Goal: Find specific page/section: Find specific page/section

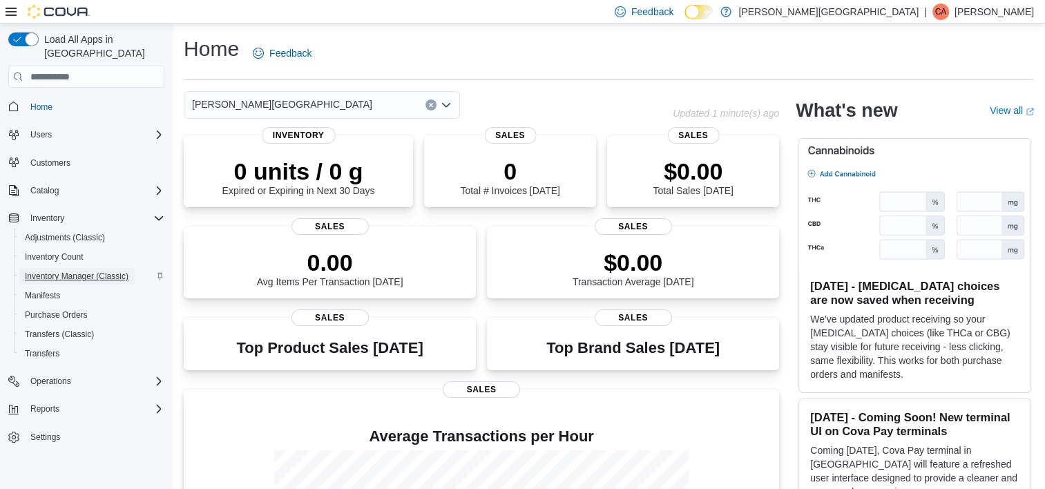
click at [55, 271] on span "Inventory Manager (Classic)" at bounding box center [77, 276] width 104 height 11
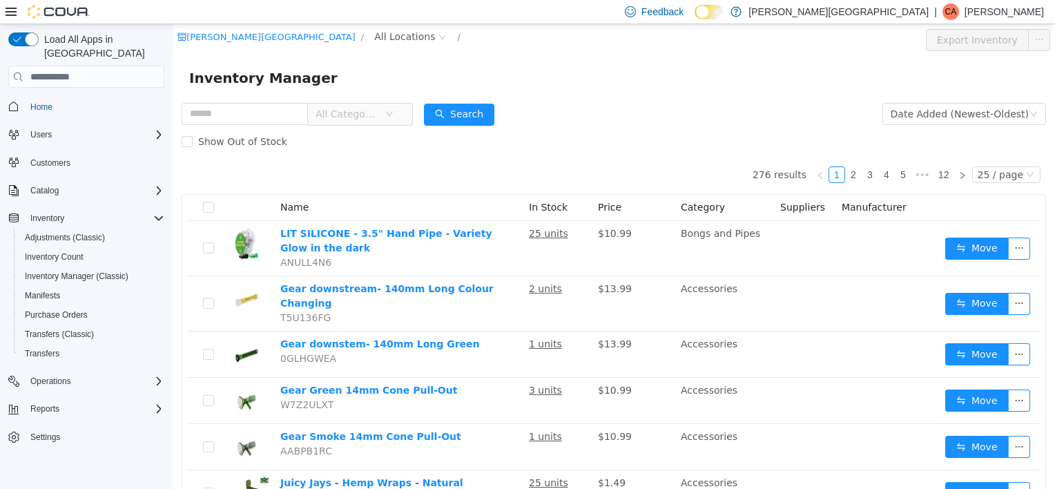
click at [358, 115] on span "All Categories" at bounding box center [347, 114] width 63 height 14
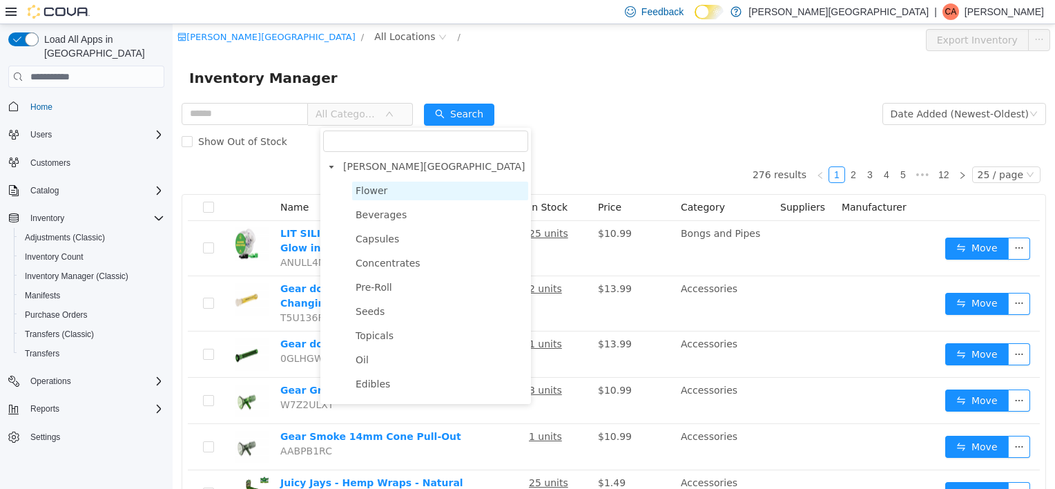
click at [374, 193] on span "Flower" at bounding box center [372, 190] width 32 height 11
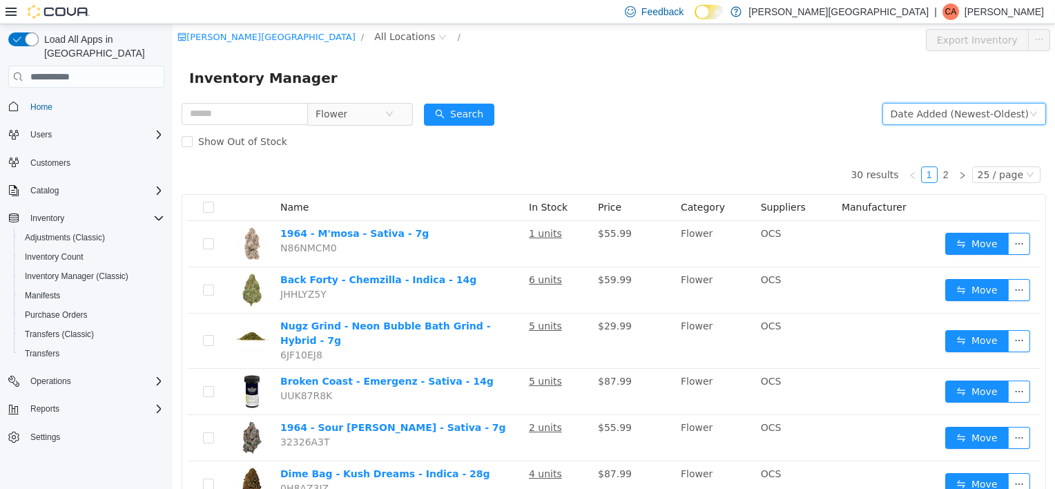
click at [900, 117] on div "Date Added (Newest-Oldest)" at bounding box center [960, 114] width 138 height 21
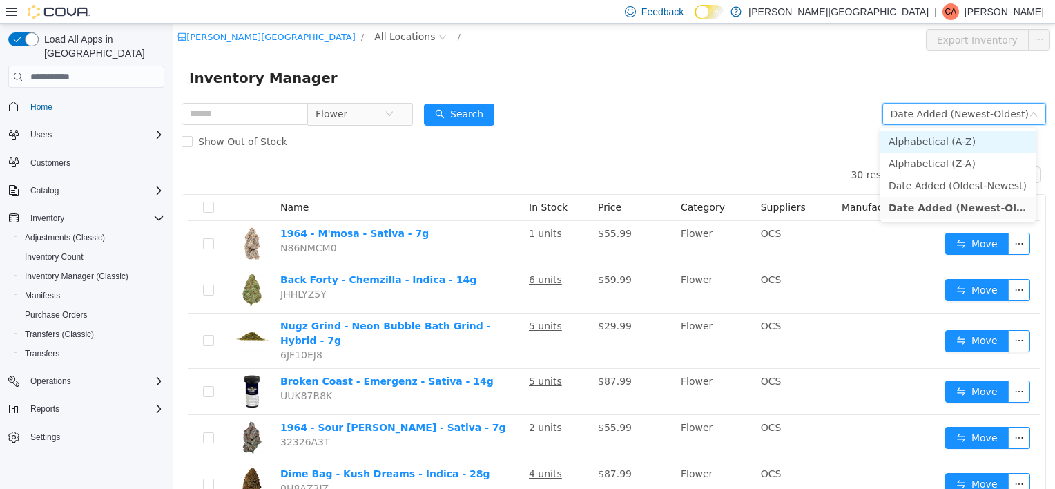
click at [901, 143] on li "Alphabetical (A-Z)" at bounding box center [957, 141] width 155 height 22
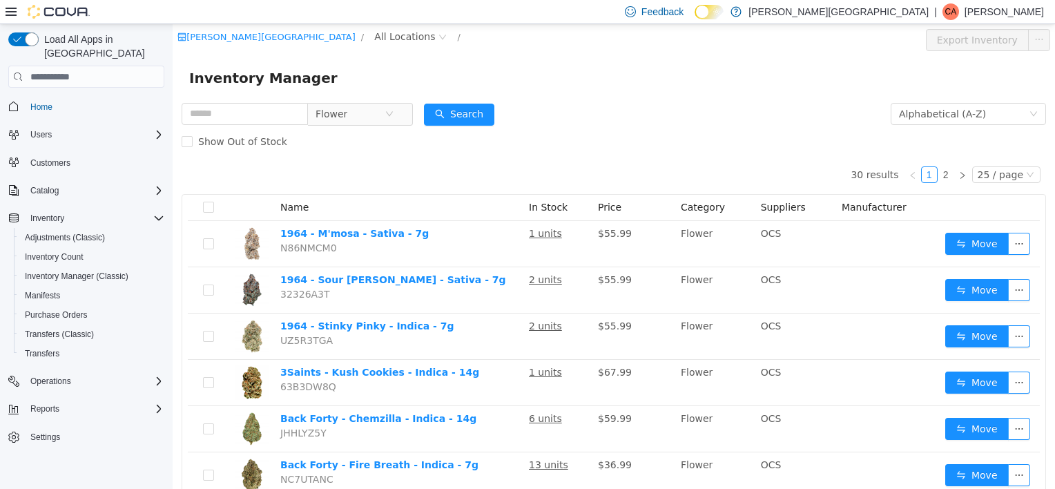
click at [688, 120] on form "Flower Alphabetical (A-Z) Search Show Out of Stock" at bounding box center [614, 127] width 864 height 55
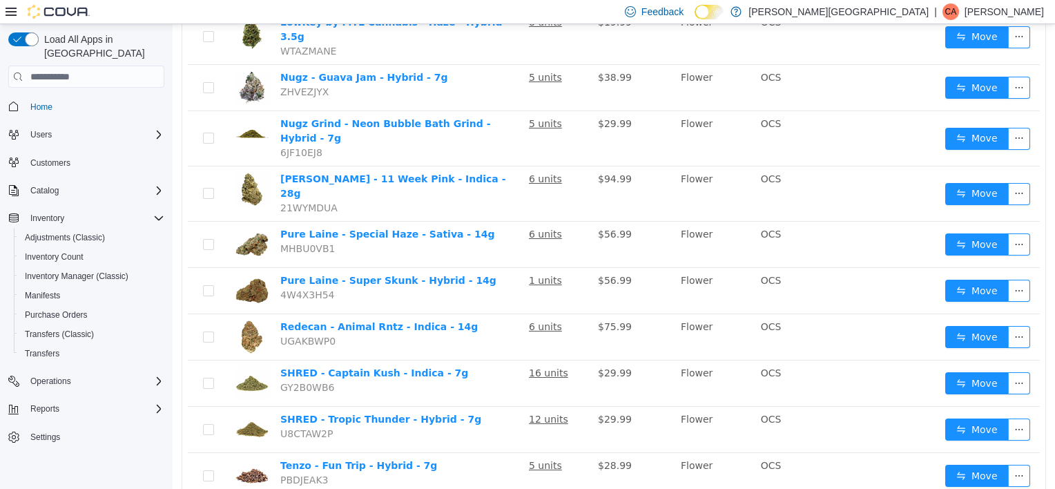
scroll to position [924, 0]
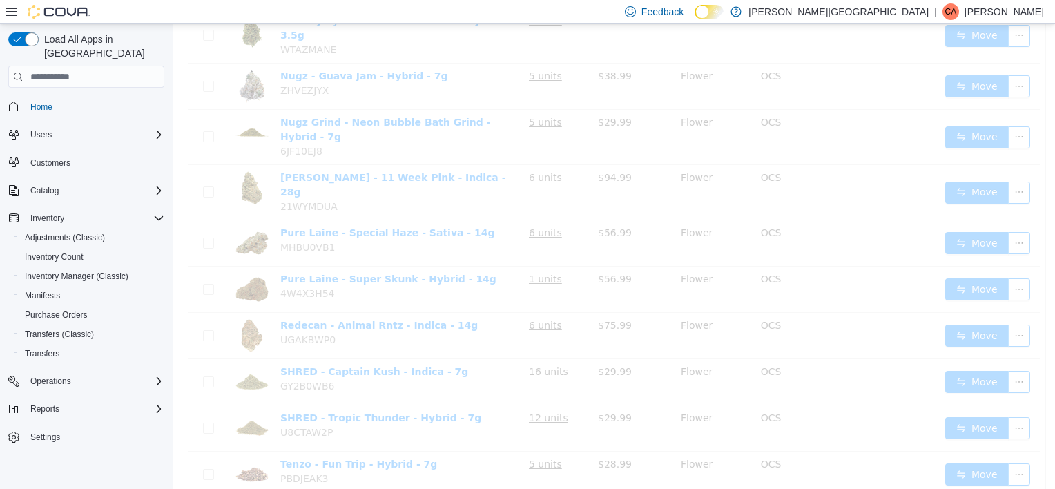
scroll to position [19, 0]
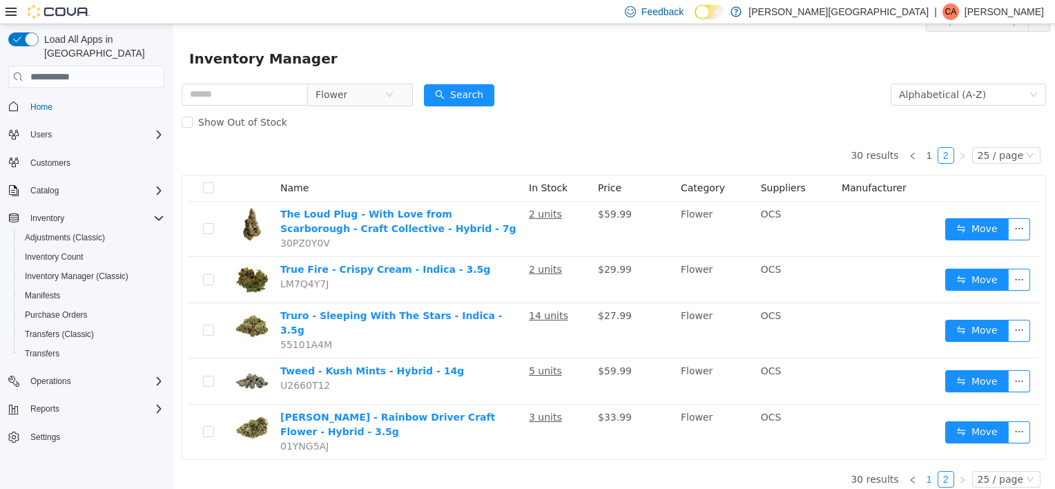
click at [923, 472] on link "1" at bounding box center [929, 479] width 15 height 15
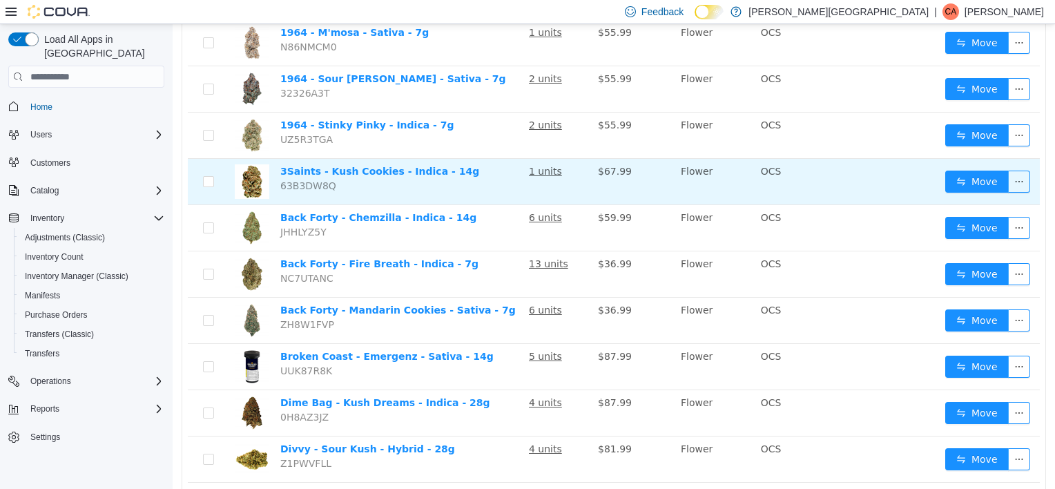
scroll to position [151, 0]
